Goal: Check status: Check status

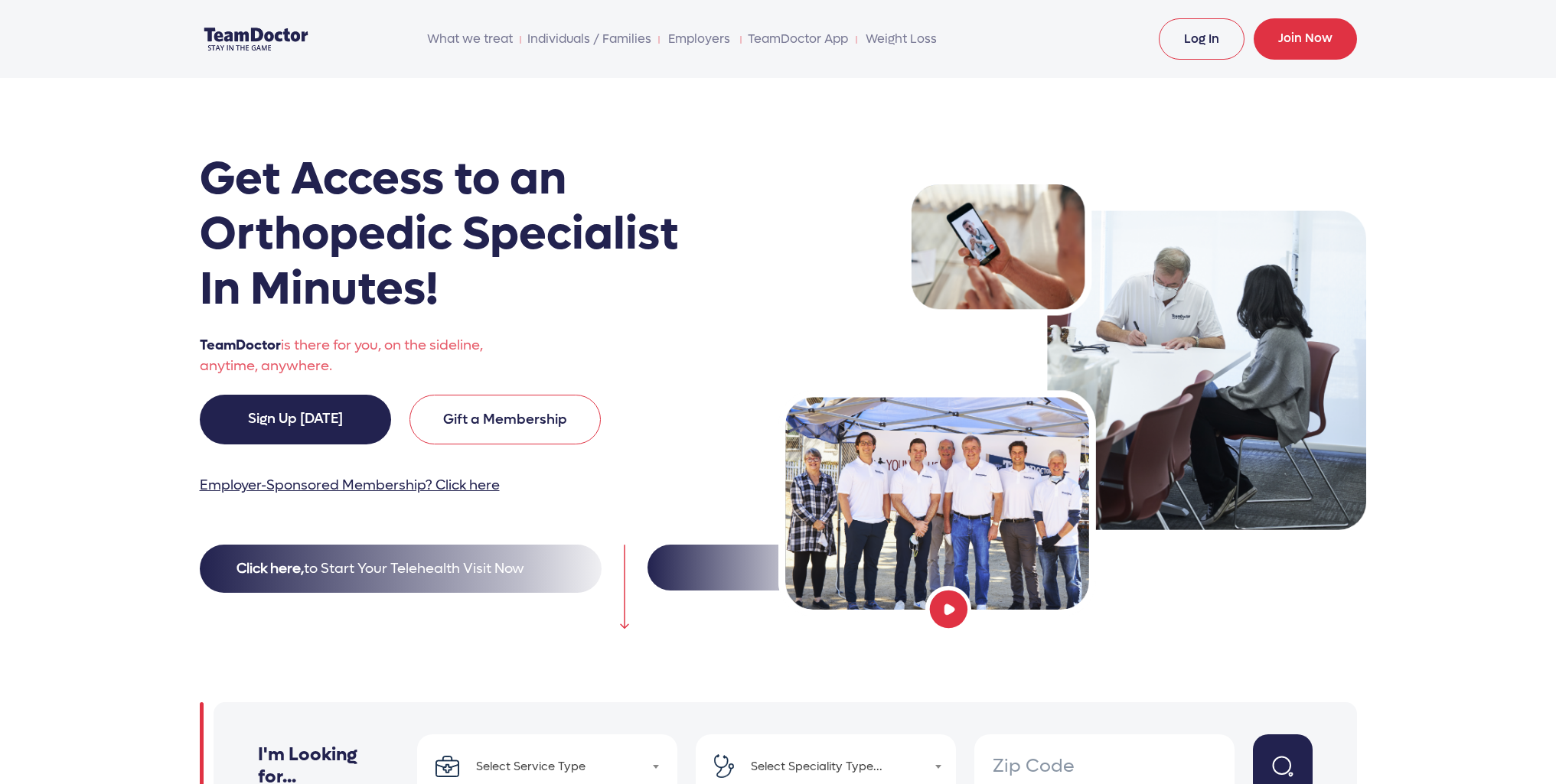
click at [1204, 35] on link "Log In" at bounding box center [1201, 39] width 86 height 41
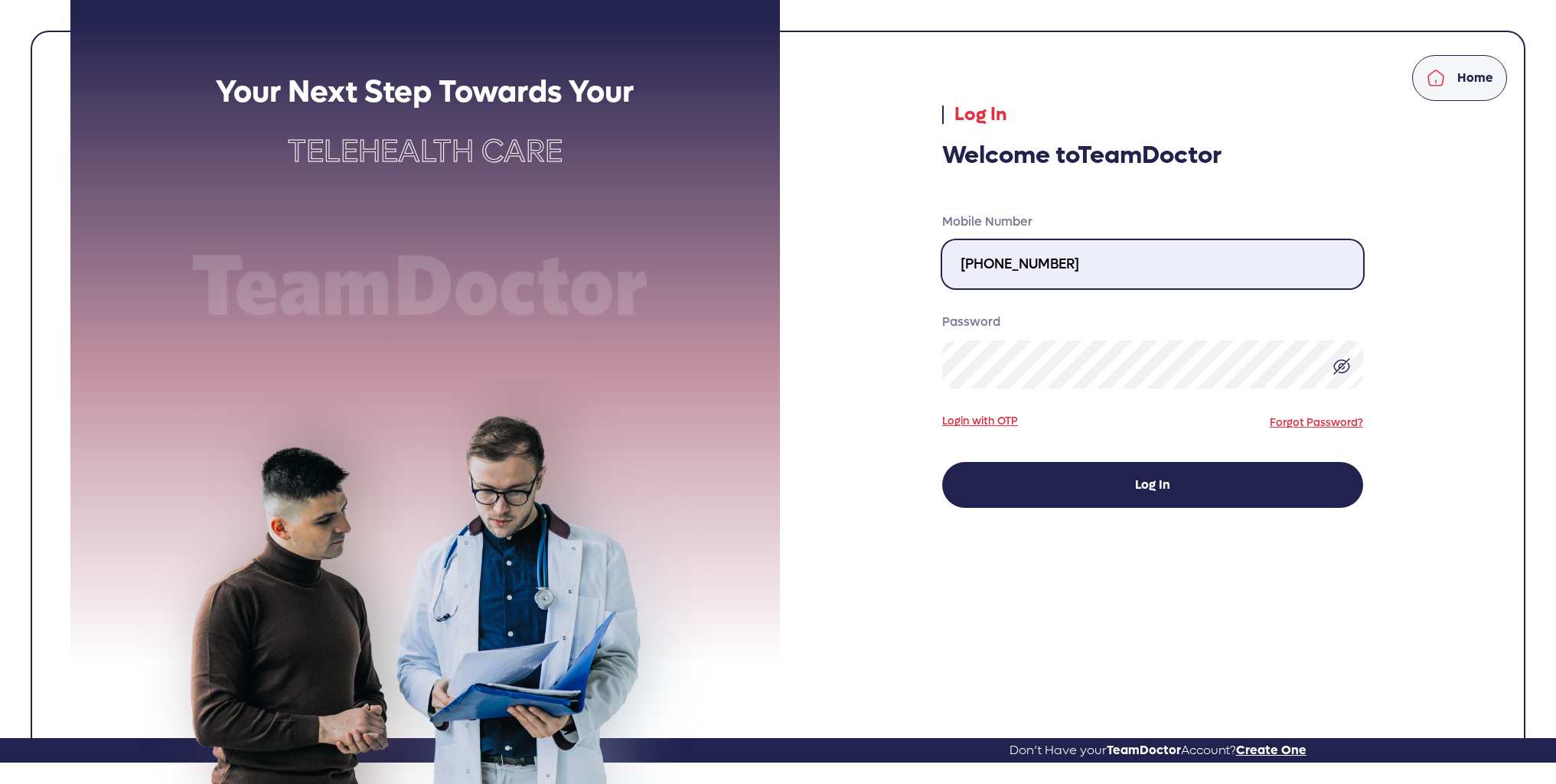
click at [1114, 255] on input "424-389-4629" at bounding box center [1152, 264] width 421 height 48
type input "310-717-3000"
click at [1189, 483] on button "Log In" at bounding box center [1152, 484] width 421 height 46
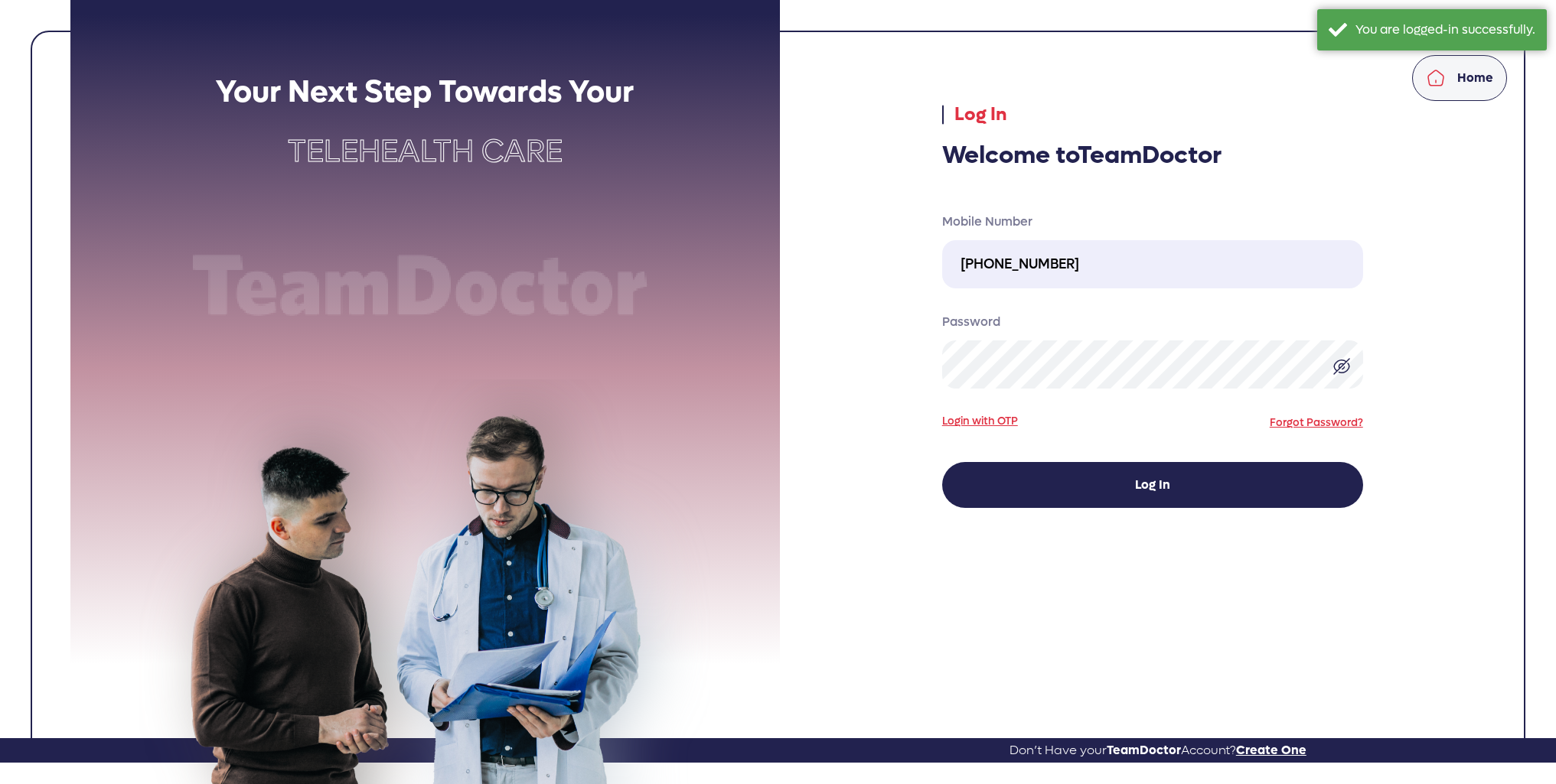
select select "pending"
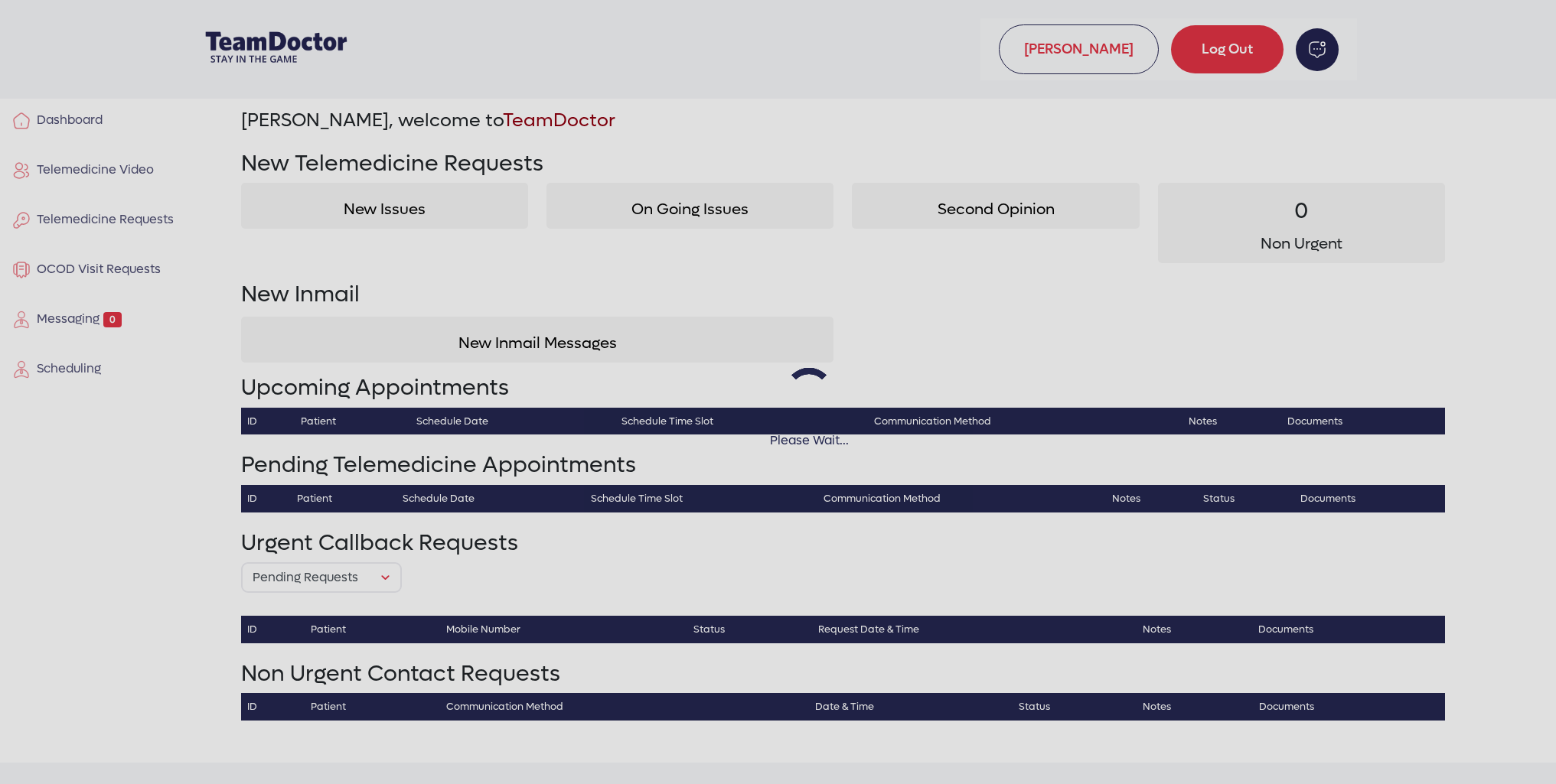
select select "pending"
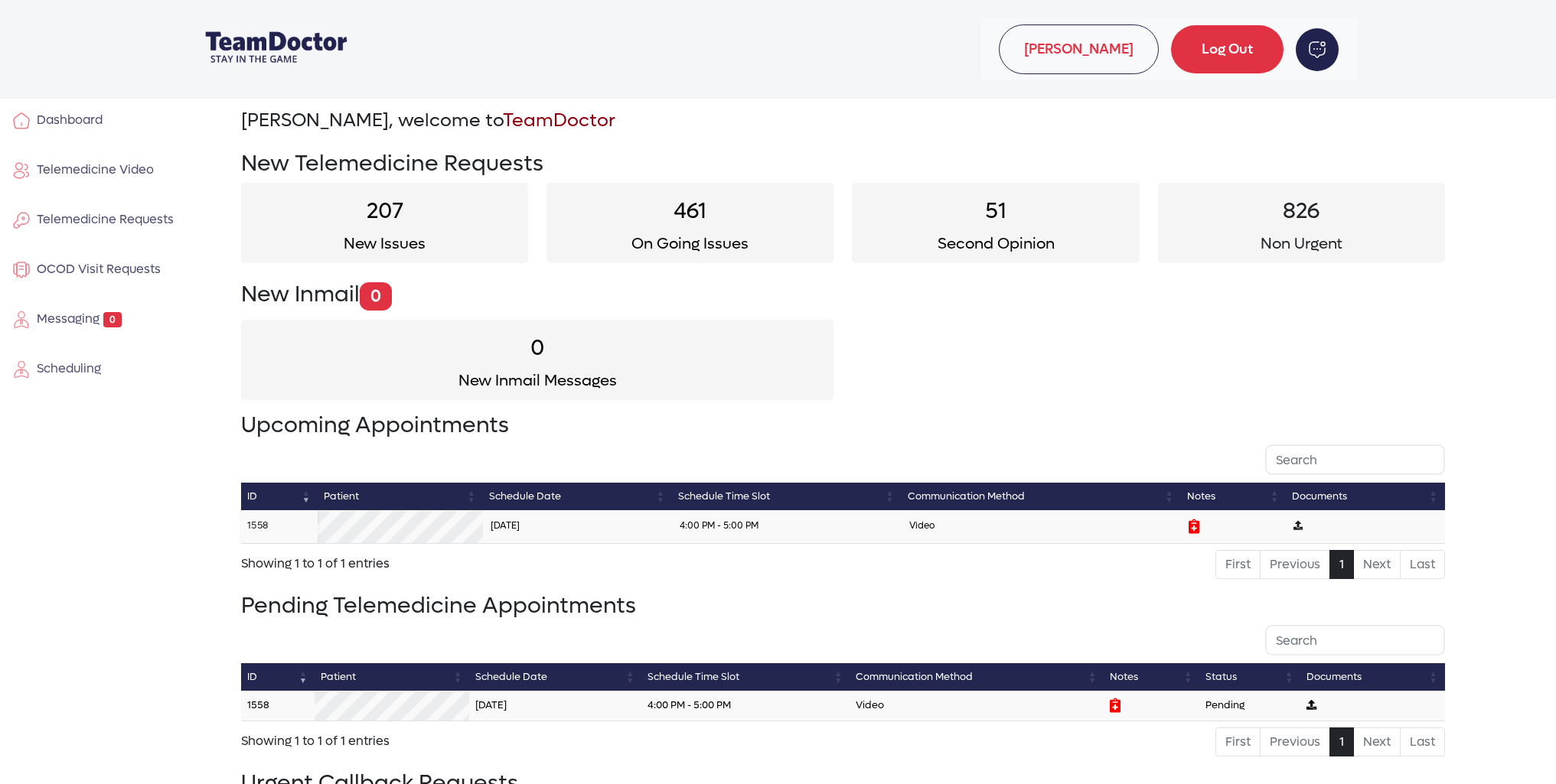
click at [255, 520] on link "1558" at bounding box center [258, 525] width 21 height 13
